Goal: Information Seeking & Learning: Learn about a topic

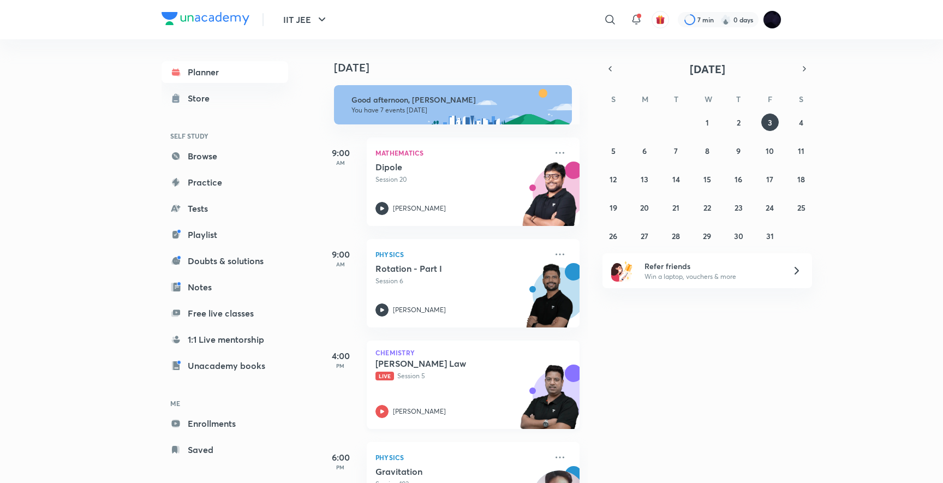
scroll to position [48, 0]
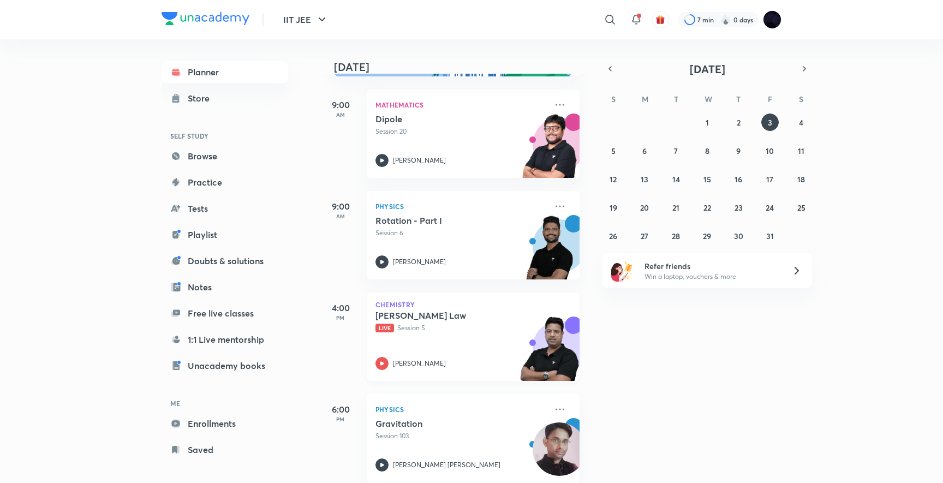
click at [487, 291] on div "[PERSON_NAME]" at bounding box center [460, 363] width 171 height 13
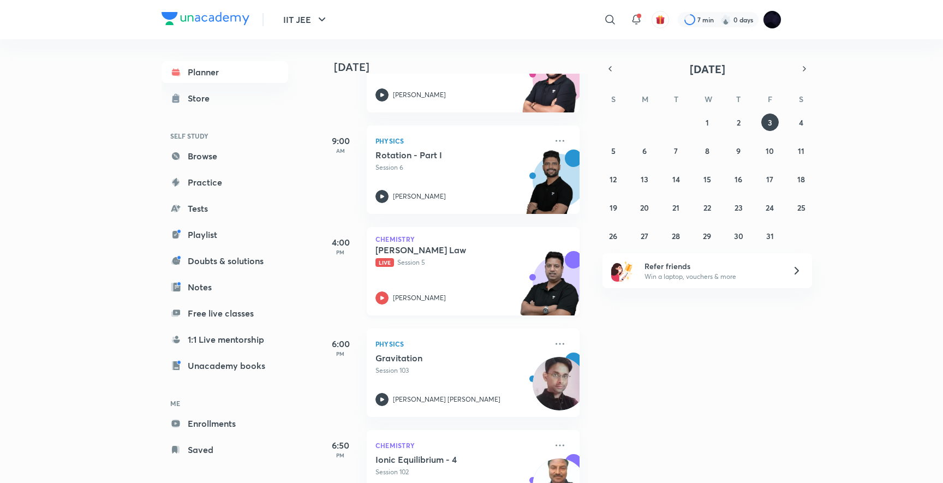
scroll to position [118, 0]
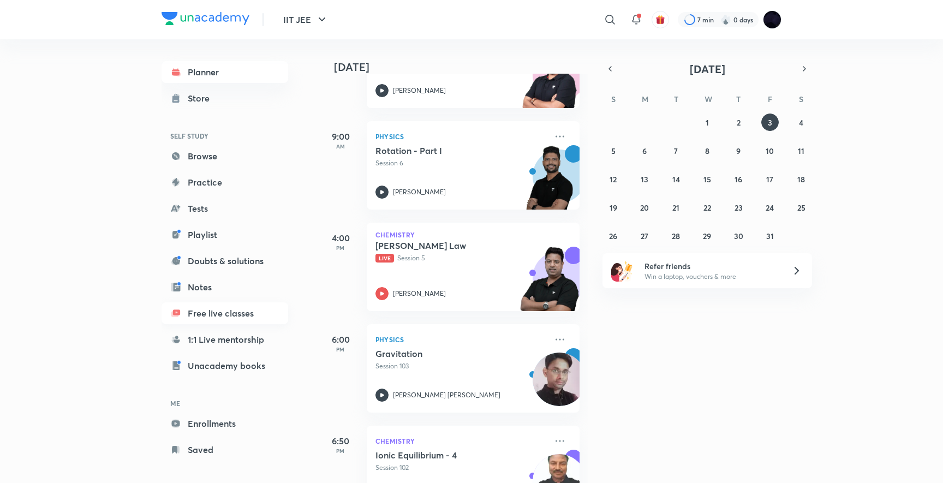
click at [224, 291] on link "Free live classes" at bounding box center [224, 313] width 127 height 22
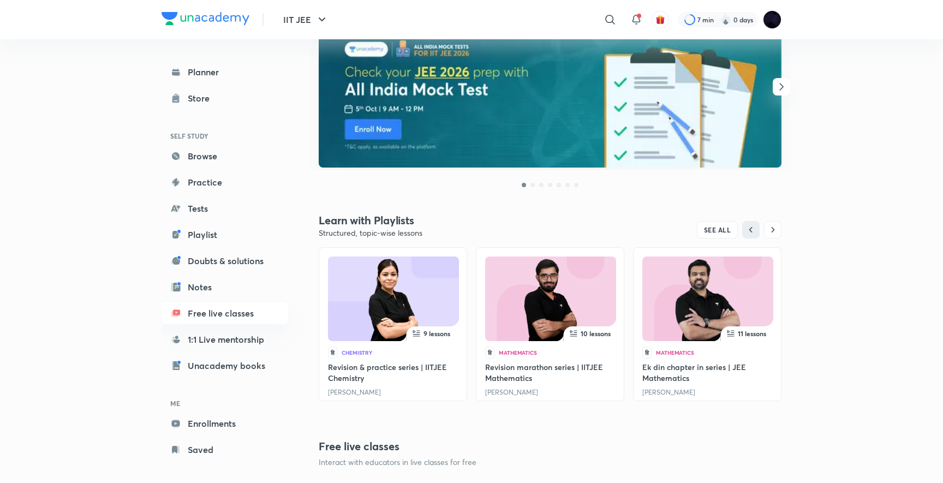
scroll to position [374, 0]
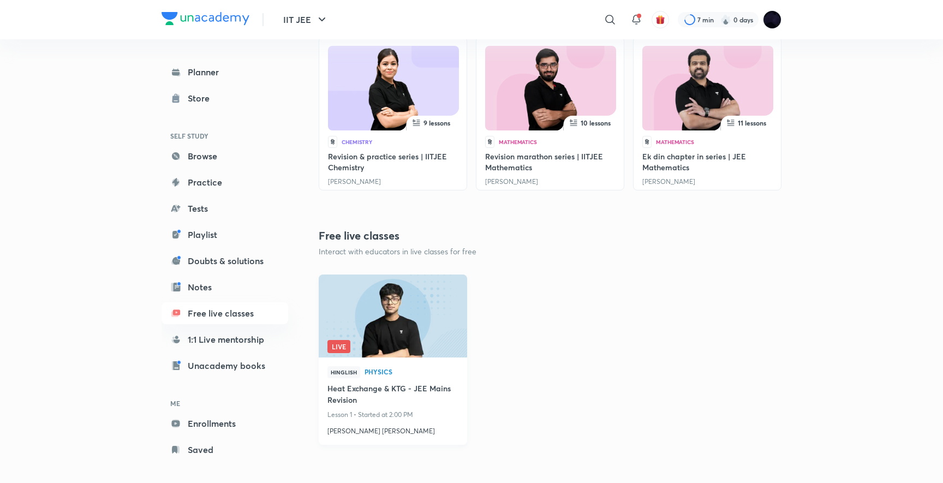
click at [414, 291] on img at bounding box center [392, 315] width 151 height 85
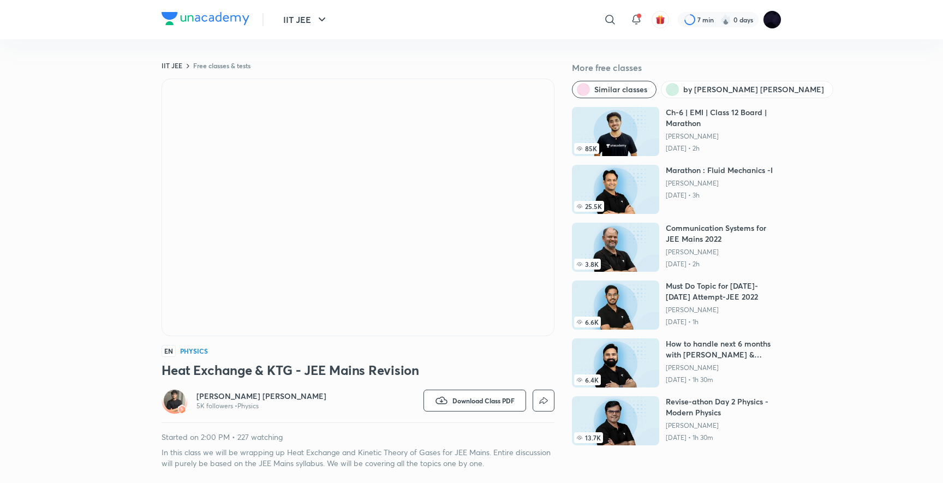
click at [356, 291] on div "EN Physics Heat Exchange & KTG - JEE Mains Revision [PERSON_NAME] [PERSON_NAME]…" at bounding box center [357, 274] width 393 height 390
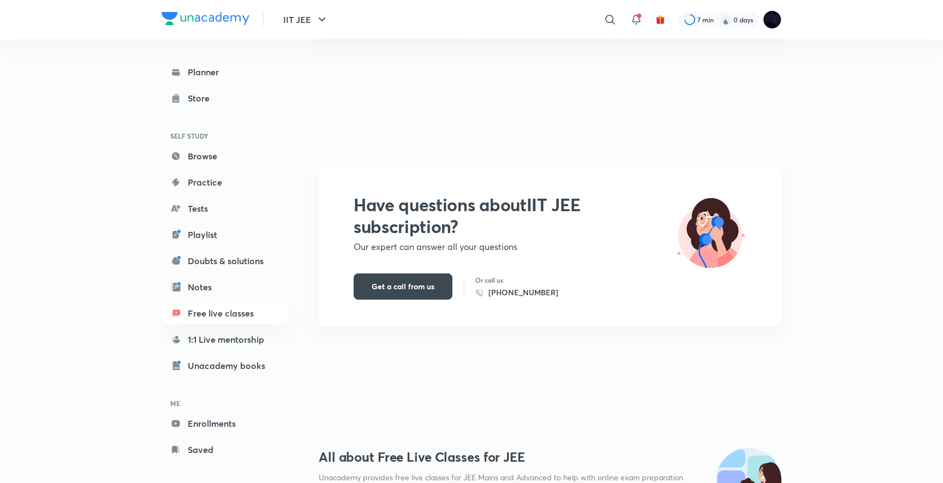
scroll to position [2611, 0]
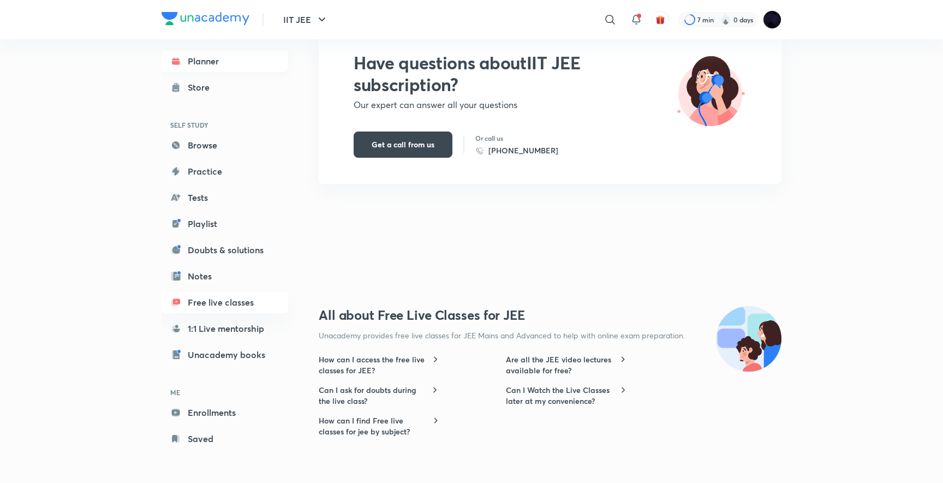
click at [232, 66] on link "Planner" at bounding box center [224, 61] width 127 height 22
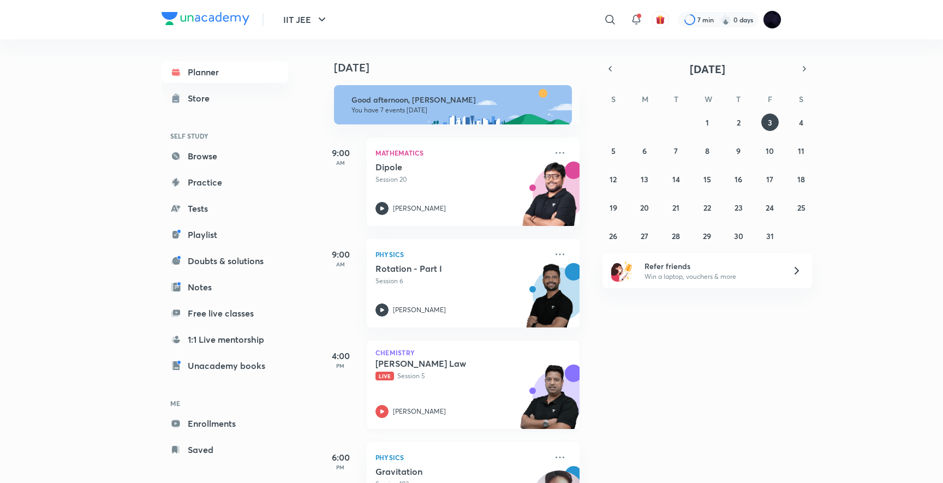
click at [456, 291] on h5 "[PERSON_NAME] Law" at bounding box center [443, 363] width 136 height 11
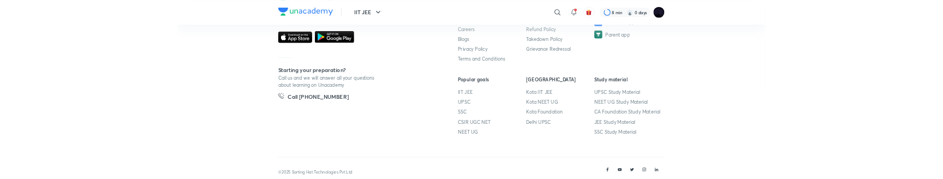
scroll to position [740, 0]
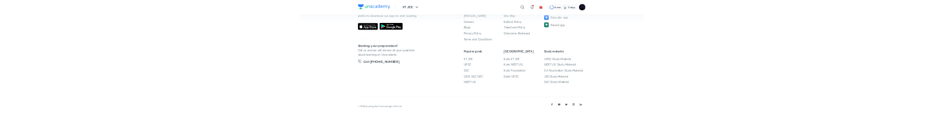
scroll to position [736, 0]
